Goal: Navigation & Orientation: Find specific page/section

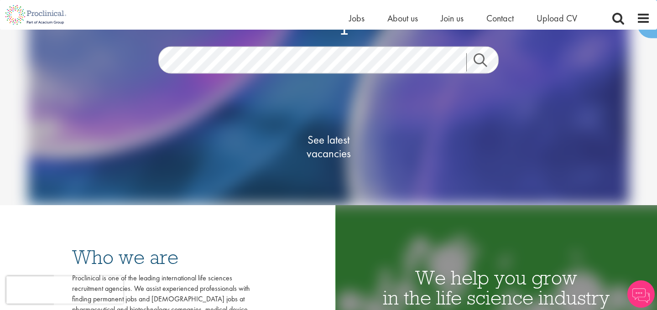
scroll to position [92, 0]
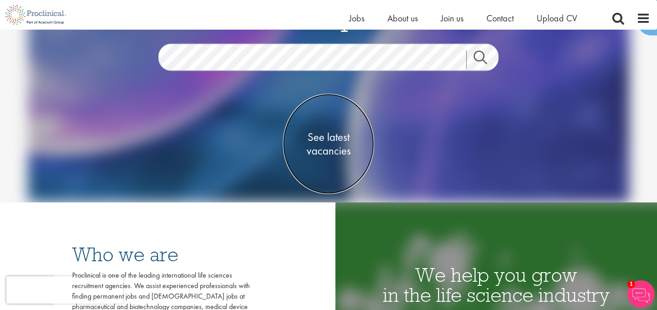
click at [325, 141] on span "See latest vacancies" at bounding box center [328, 143] width 91 height 27
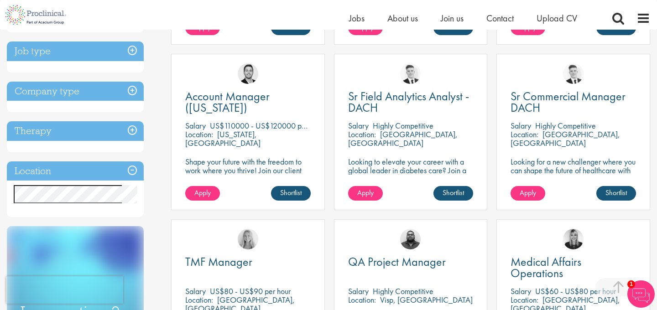
scroll to position [323, 0]
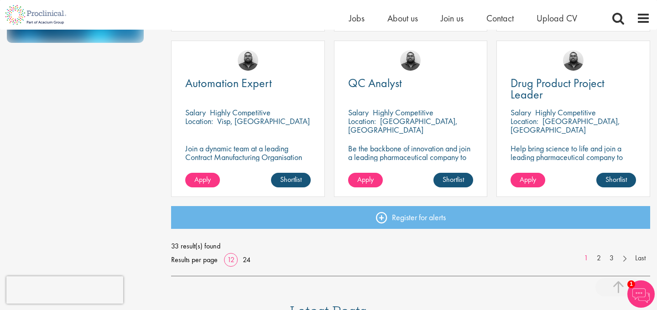
scroll to position [662, 0]
click at [597, 259] on link "2" at bounding box center [598, 259] width 13 height 10
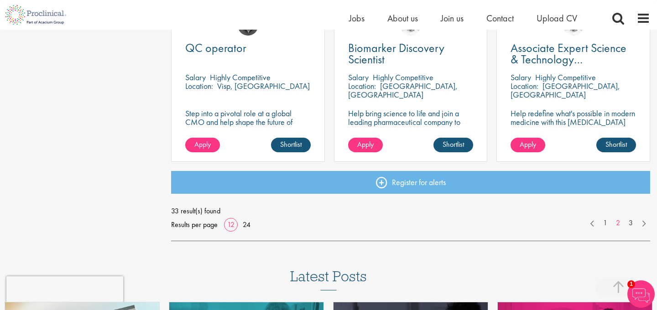
scroll to position [698, 0]
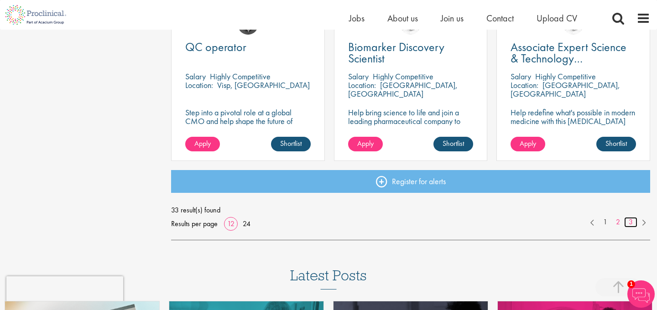
click at [631, 224] on link "3" at bounding box center [630, 222] width 13 height 10
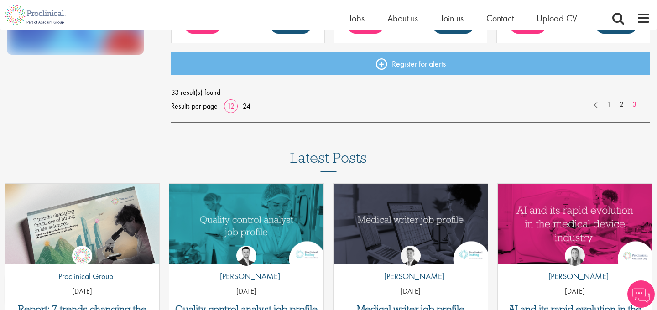
scroll to position [651, 0]
